Goal: Find specific page/section: Find specific page/section

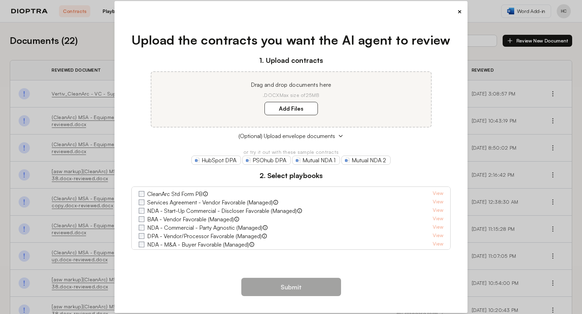
click at [458, 10] on button "×" at bounding box center [460, 12] width 5 height 10
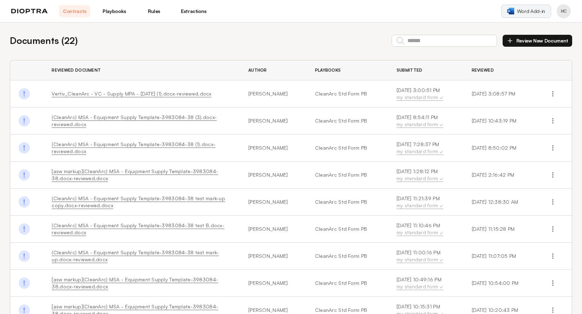
click at [518, 12] on link "Word Add-in" at bounding box center [526, 11] width 50 height 13
drag, startPoint x: 246, startPoint y: 95, endPoint x: 286, endPoint y: 99, distance: 40.4
click at [286, 99] on td "[PERSON_NAME]" at bounding box center [273, 93] width 67 height 27
click at [284, 97] on td "[PERSON_NAME]" at bounding box center [273, 93] width 67 height 27
click at [107, 95] on link "Vertiv_CleanArc - VC - Supply MPA - [DATE] (1).docx-reviewed.docx" at bounding box center [132, 94] width 160 height 6
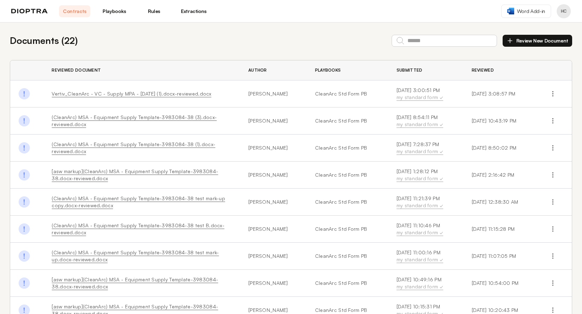
click at [109, 14] on link "Playbooks" at bounding box center [114, 11] width 31 height 12
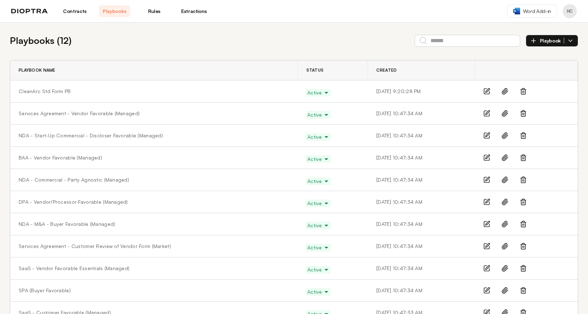
click at [162, 14] on link "Rules" at bounding box center [153, 11] width 31 height 12
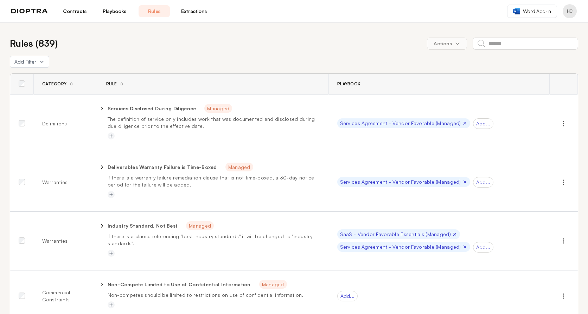
click at [125, 14] on link "Playbooks" at bounding box center [114, 11] width 31 height 12
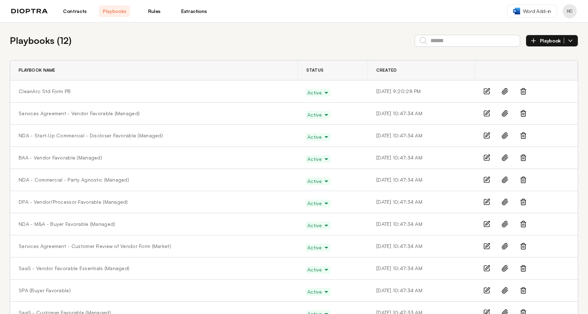
click at [190, 14] on link "Extractions" at bounding box center [193, 11] width 31 height 12
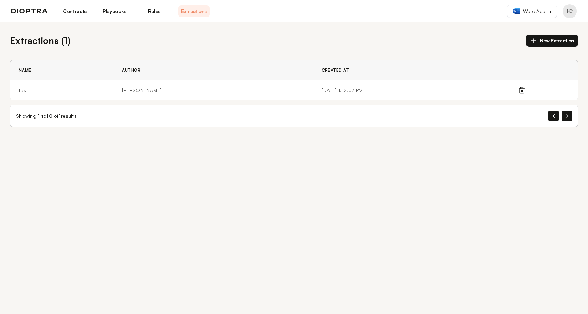
click at [117, 14] on link "Playbooks" at bounding box center [114, 11] width 31 height 12
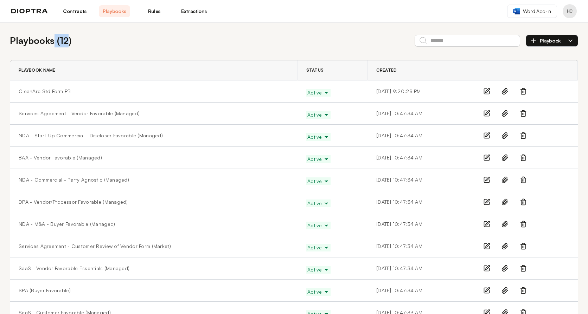
drag, startPoint x: 69, startPoint y: 39, endPoint x: 54, endPoint y: 40, distance: 14.4
click at [54, 40] on h2 "Playbooks ( 12 )" at bounding box center [40, 41] width 61 height 14
drag, startPoint x: 54, startPoint y: 40, endPoint x: 45, endPoint y: 41, distance: 9.2
click at [54, 40] on h2 "Playbooks ( 12 )" at bounding box center [40, 41] width 61 height 14
click at [64, 10] on link "Contracts" at bounding box center [74, 11] width 31 height 12
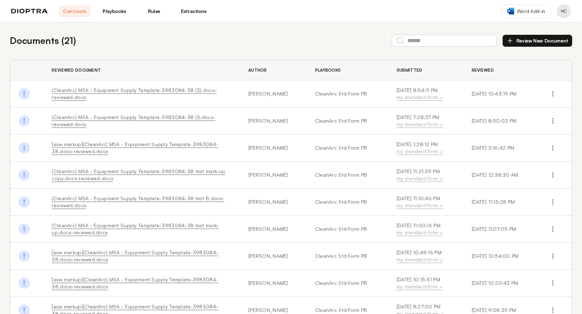
click at [66, 12] on link "Contracts" at bounding box center [74, 11] width 31 height 12
